Goal: Navigation & Orientation: Go to known website

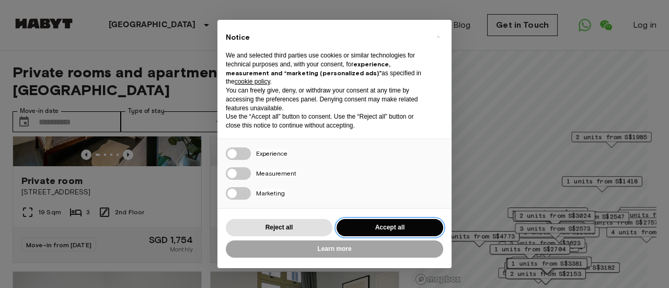
click at [382, 227] on button "Accept all" at bounding box center [390, 227] width 107 height 17
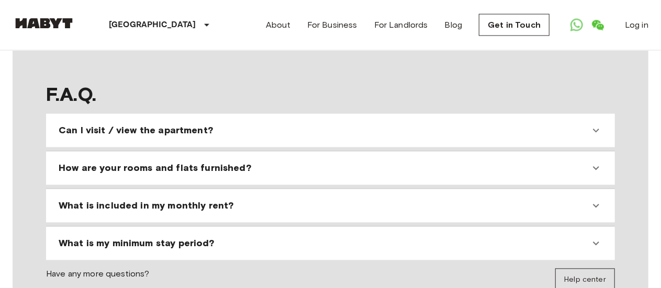
scroll to position [941, 0]
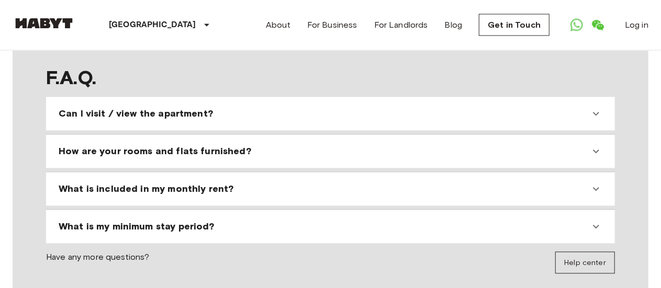
click at [595, 221] on icon at bounding box center [595, 227] width 13 height 13
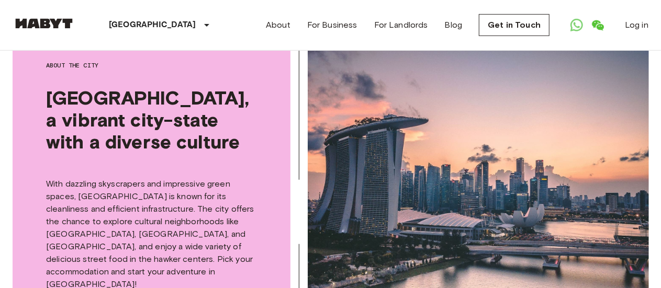
scroll to position [262, 0]
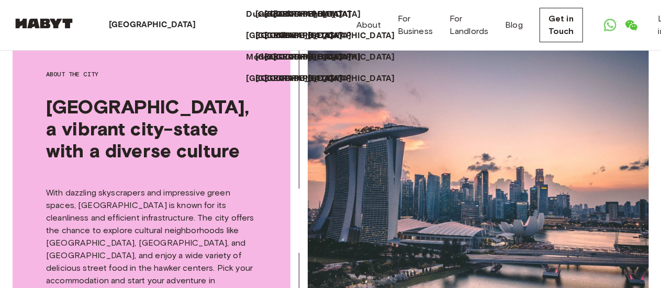
click at [144, 25] on p "[GEOGRAPHIC_DATA]" at bounding box center [152, 25] width 87 height 13
click at [237, 27] on div "[GEOGRAPHIC_DATA] [GEOGRAPHIC_DATA] [GEOGRAPHIC_DATA] [GEOGRAPHIC_DATA] [GEOGRA…" at bounding box center [330, 25] width 635 height 50
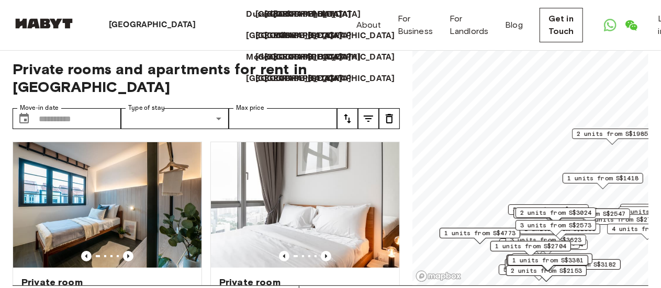
scroll to position [0, 0]
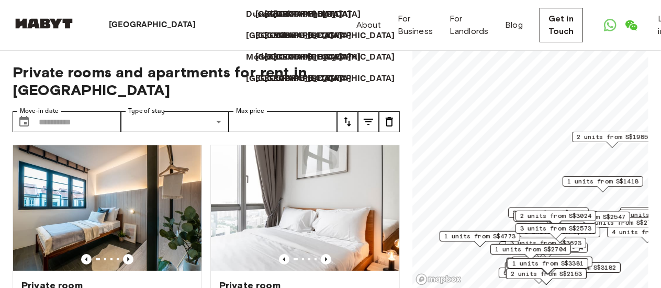
click at [71, 20] on img at bounding box center [44, 23] width 63 height 10
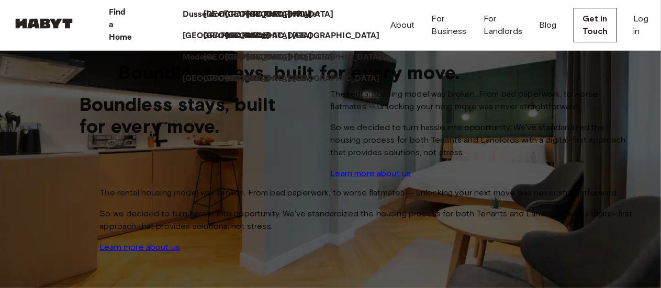
click at [378, 64] on p "[GEOGRAPHIC_DATA]" at bounding box center [337, 57] width 87 height 13
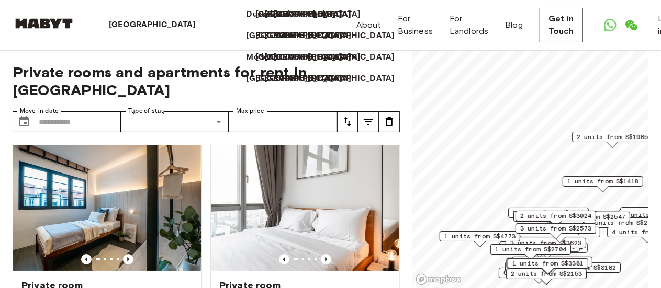
click at [52, 25] on img at bounding box center [44, 23] width 63 height 10
